Goal: Information Seeking & Learning: Check status

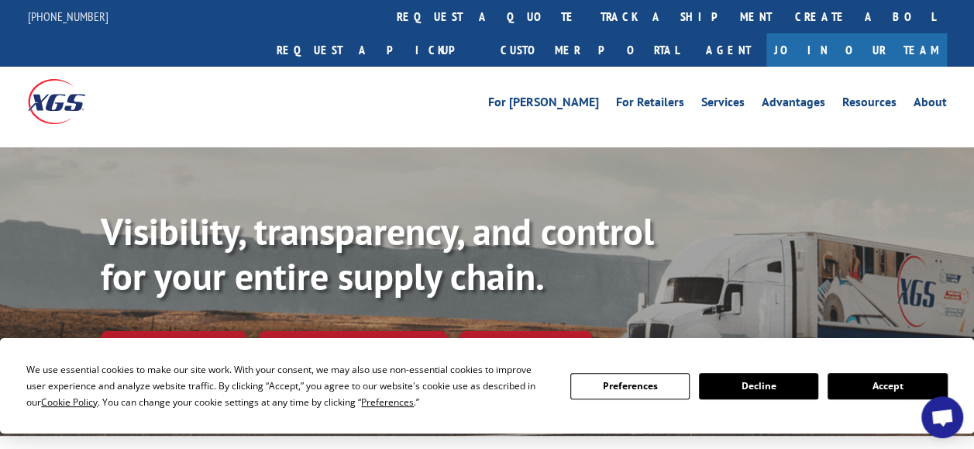
click at [871, 387] on button "Accept" at bounding box center [886, 386] width 119 height 26
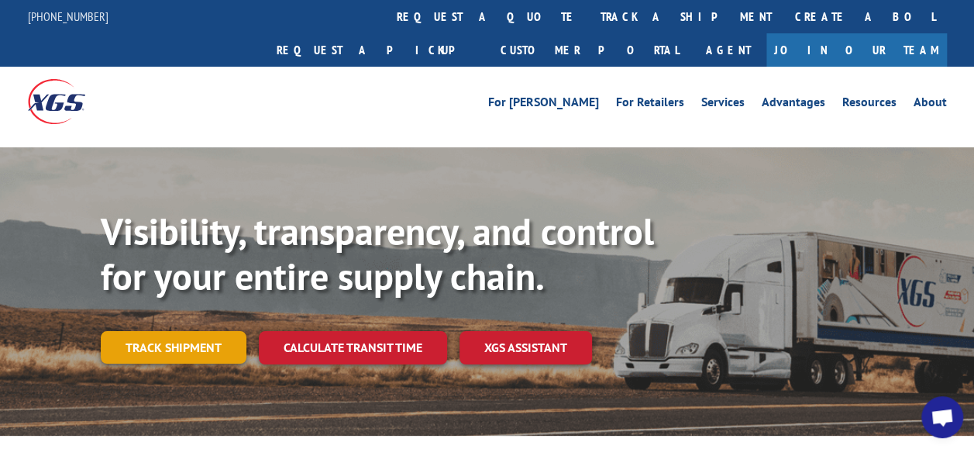
click at [200, 331] on link "Track shipment" at bounding box center [174, 347] width 146 height 33
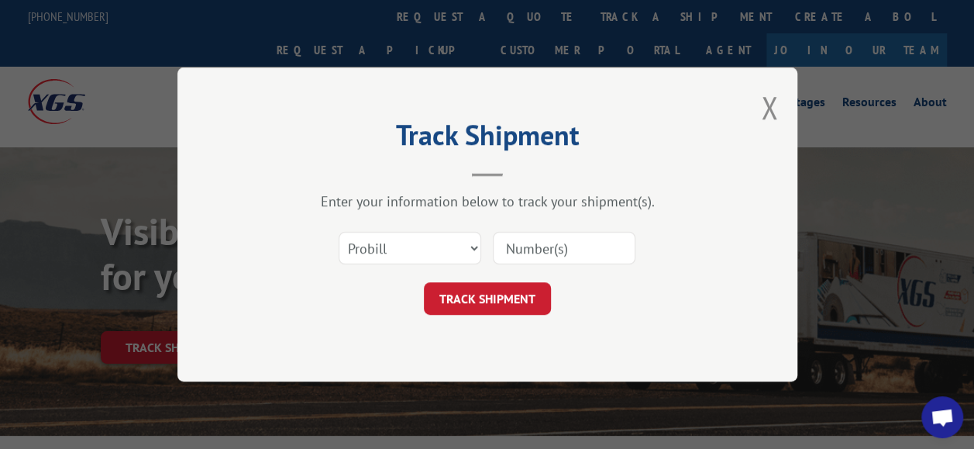
click at [567, 246] on input at bounding box center [564, 248] width 143 height 33
click at [454, 245] on select "Select category... Probill BOL PO" at bounding box center [410, 248] width 143 height 33
select select "po"
click at [339, 232] on select "Select category... Probill BOL PO" at bounding box center [410, 248] width 143 height 33
click at [546, 253] on input at bounding box center [564, 248] width 143 height 33
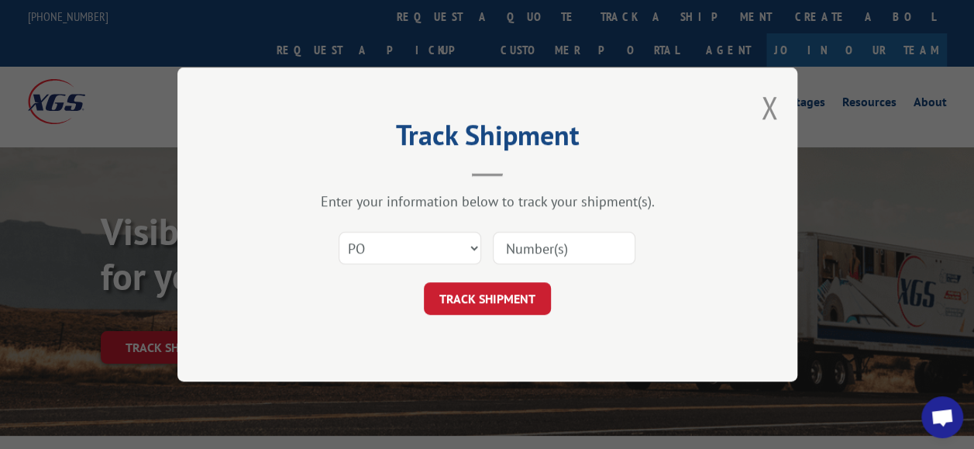
paste input "B1551395"
type input "B1551395"
click at [507, 296] on button "TRACK SHIPMENT" at bounding box center [487, 298] width 127 height 33
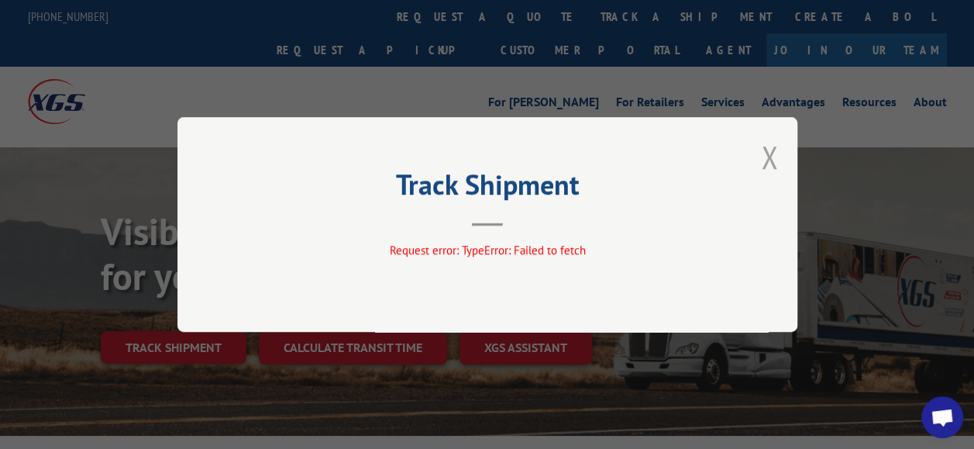
click at [765, 152] on button "Close modal" at bounding box center [769, 156] width 17 height 41
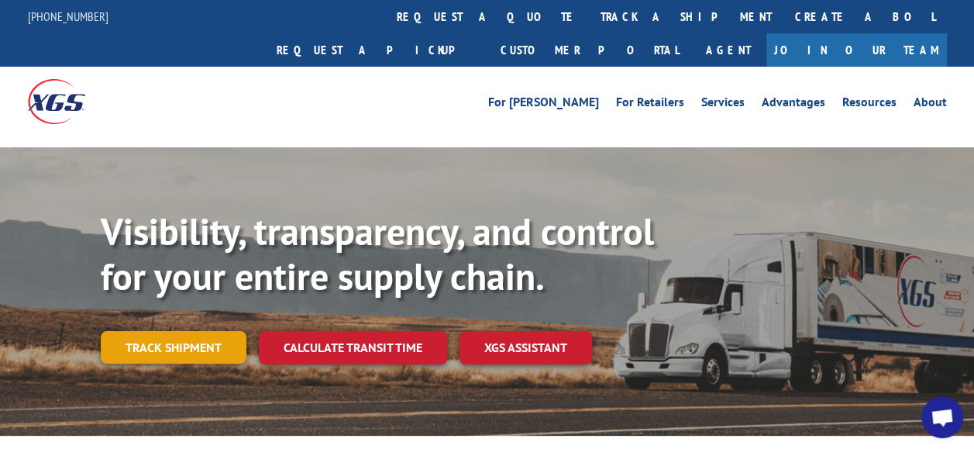
click at [210, 331] on link "Track shipment" at bounding box center [174, 347] width 146 height 33
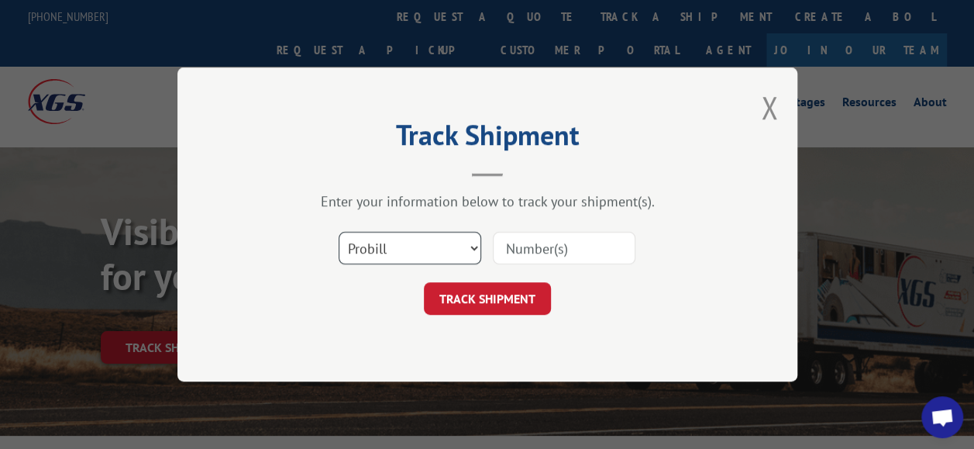
click at [471, 251] on select "Select category... Probill BOL PO" at bounding box center [410, 248] width 143 height 33
select select "po"
click at [339, 232] on select "Select category... Probill BOL PO" at bounding box center [410, 248] width 143 height 33
click at [560, 239] on input at bounding box center [564, 248] width 143 height 33
type input "1551395"
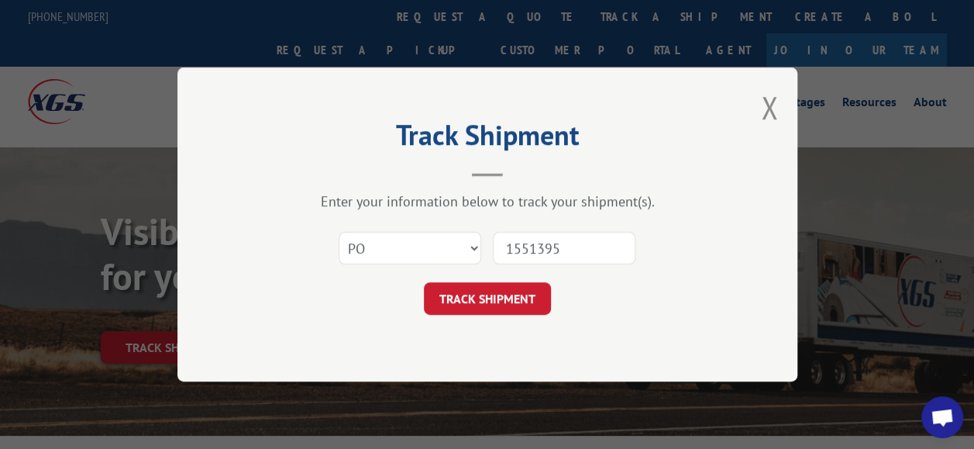
click button "TRACK SHIPMENT" at bounding box center [487, 298] width 127 height 33
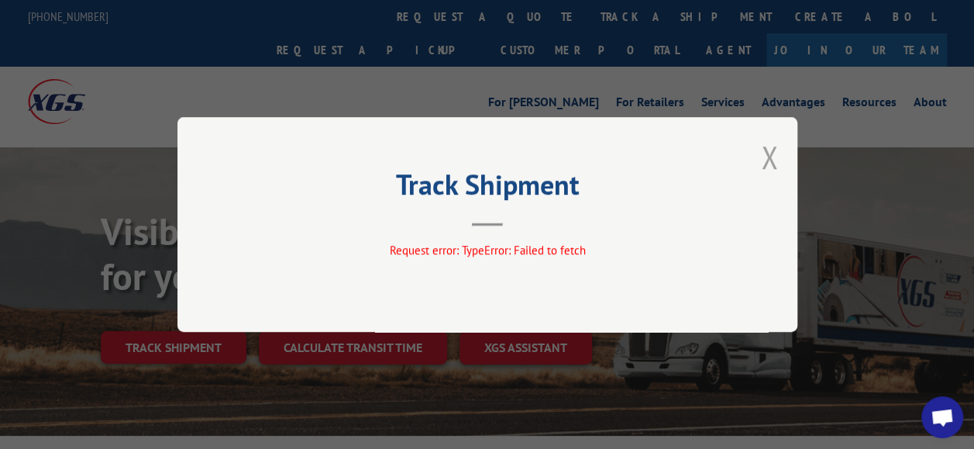
click at [772, 150] on button "Close modal" at bounding box center [769, 156] width 17 height 41
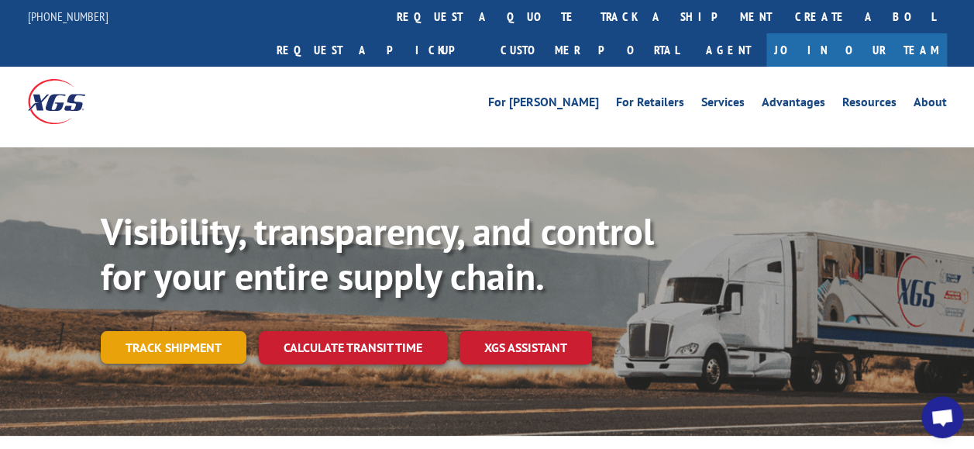
click at [175, 331] on link "Track shipment" at bounding box center [174, 347] width 146 height 33
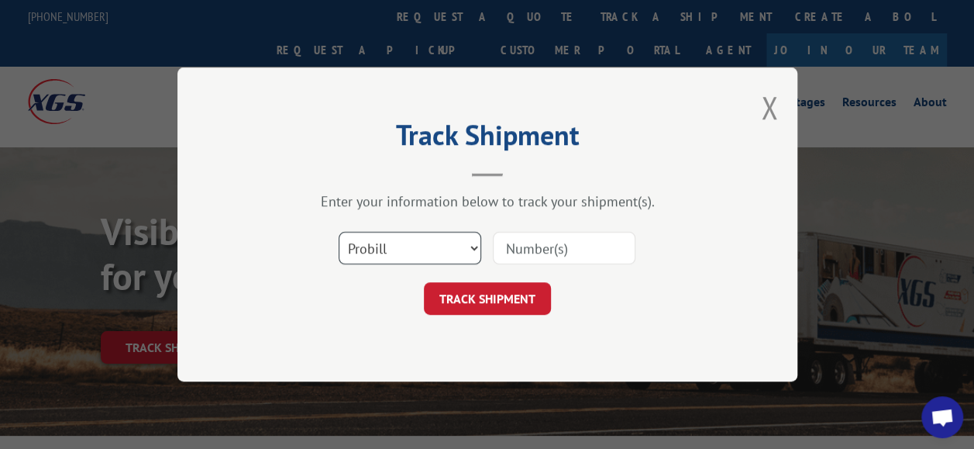
drag, startPoint x: 470, startPoint y: 242, endPoint x: 461, endPoint y: 260, distance: 20.1
click at [470, 242] on select "Select category... Probill BOL PO" at bounding box center [410, 248] width 143 height 33
select select "bol"
click at [339, 232] on select "Select category... Probill BOL PO" at bounding box center [410, 248] width 143 height 33
click at [528, 241] on input at bounding box center [564, 248] width 143 height 33
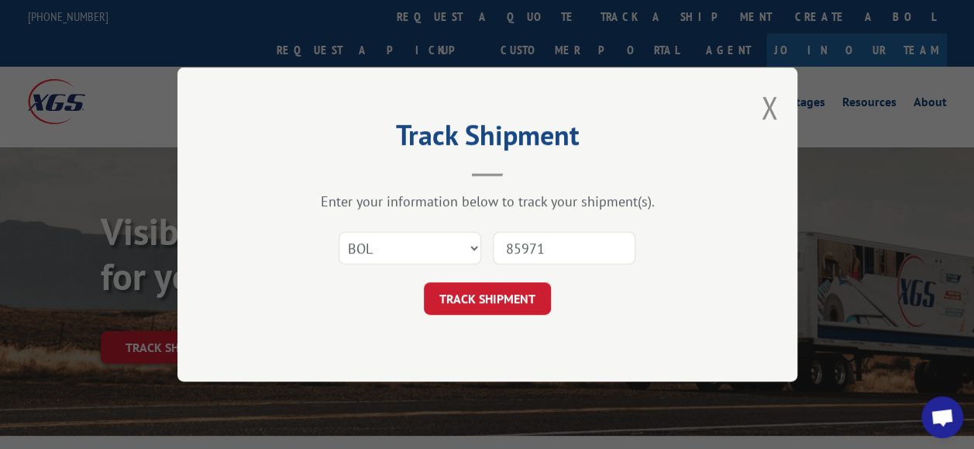
type input "859710"
click button "TRACK SHIPMENT" at bounding box center [487, 298] width 127 height 33
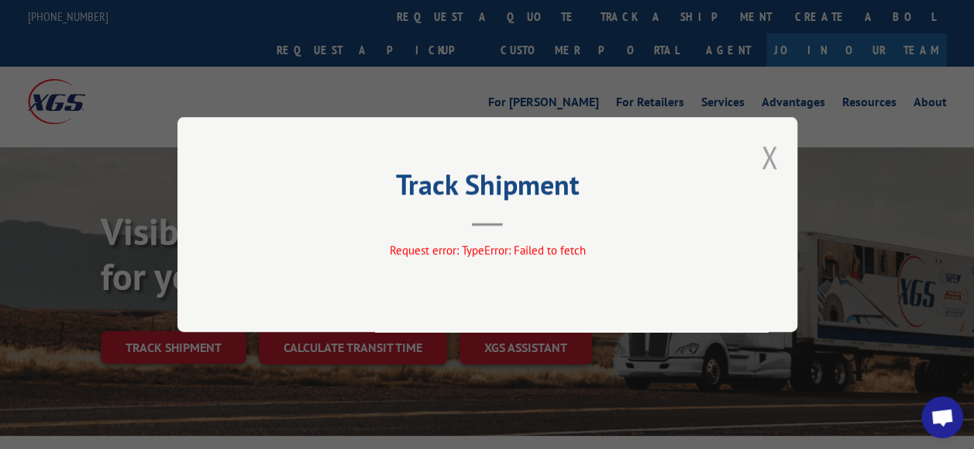
click at [769, 157] on button "Close modal" at bounding box center [769, 156] width 17 height 41
